Goal: Navigation & Orientation: Find specific page/section

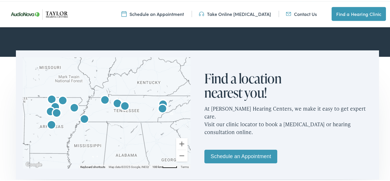
scroll to position [339, 0]
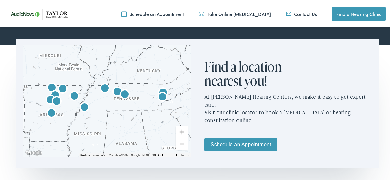
click at [85, 106] on img "AudioNova" at bounding box center [84, 106] width 18 height 18
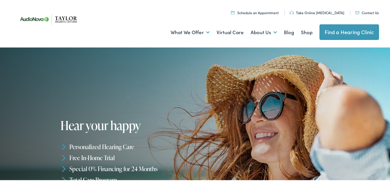
click at [345, 31] on link "Find a Hearing Clinic" at bounding box center [349, 31] width 60 height 16
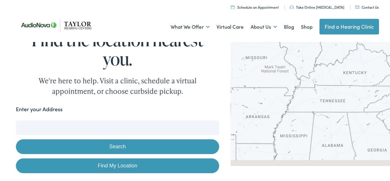
click at [40, 126] on input "Enter your Address" at bounding box center [117, 126] width 203 height 14
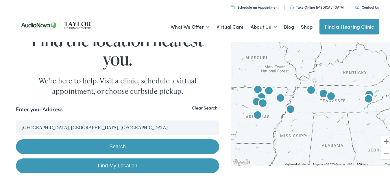
click at [69, 162] on link "Find My Location" at bounding box center [117, 164] width 203 height 15
type input "[GEOGRAPHIC_DATA], [US_STATE]"
click at [118, 164] on link "Find My Location" at bounding box center [117, 164] width 203 height 15
click at [117, 143] on button "Search" at bounding box center [117, 145] width 203 height 15
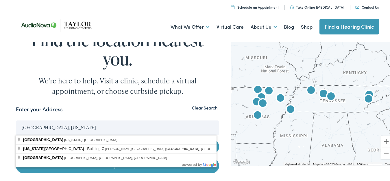
drag, startPoint x: 63, startPoint y: 125, endPoint x: 14, endPoint y: 122, distance: 48.6
click at [16, 122] on input "[GEOGRAPHIC_DATA], [US_STATE]" at bounding box center [117, 126] width 203 height 14
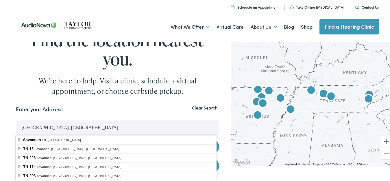
click at [16, 138] on button "Search" at bounding box center [117, 145] width 203 height 15
type input "TN-15, [GEOGRAPHIC_DATA], [GEOGRAPHIC_DATA], [GEOGRAPHIC_DATA]"
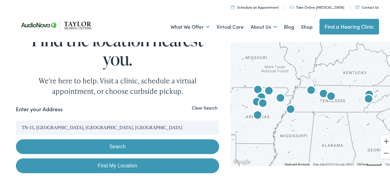
click at [115, 145] on button "Search" at bounding box center [117, 145] width 203 height 15
